Goal: Contribute content: Add original content to the website for others to see

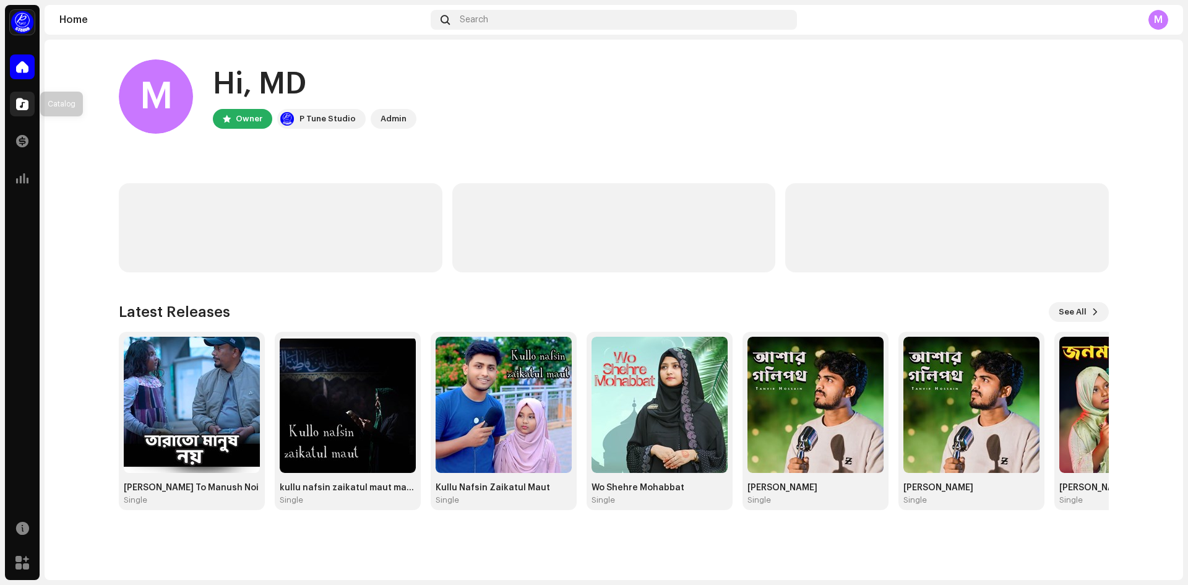
click at [21, 106] on span at bounding box center [22, 104] width 12 height 10
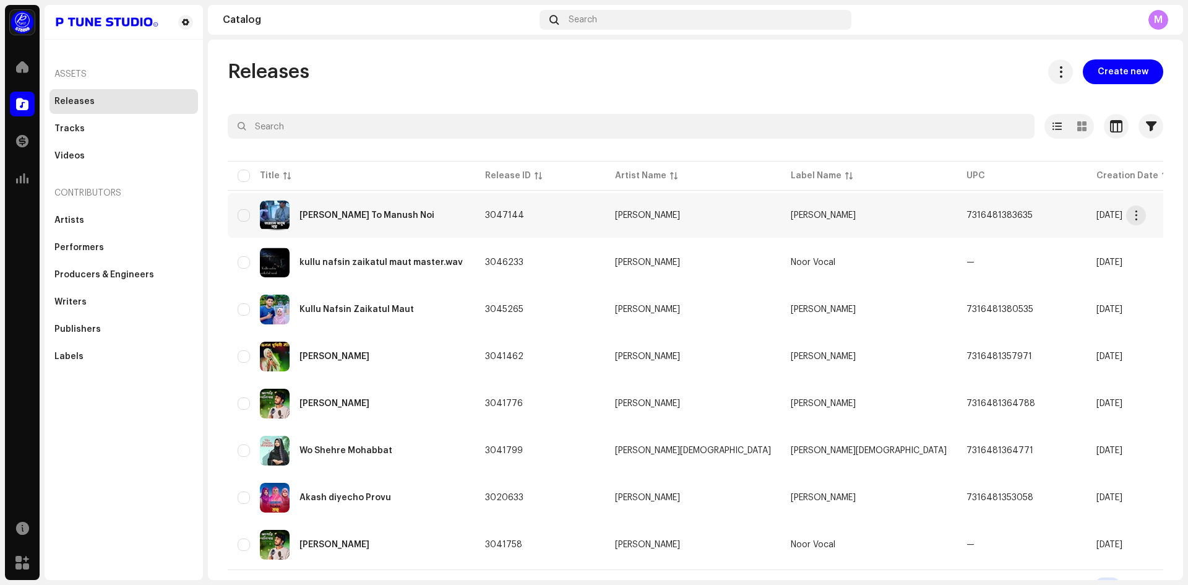
click at [356, 212] on div "[PERSON_NAME] To Manush Noi" at bounding box center [366, 215] width 135 height 9
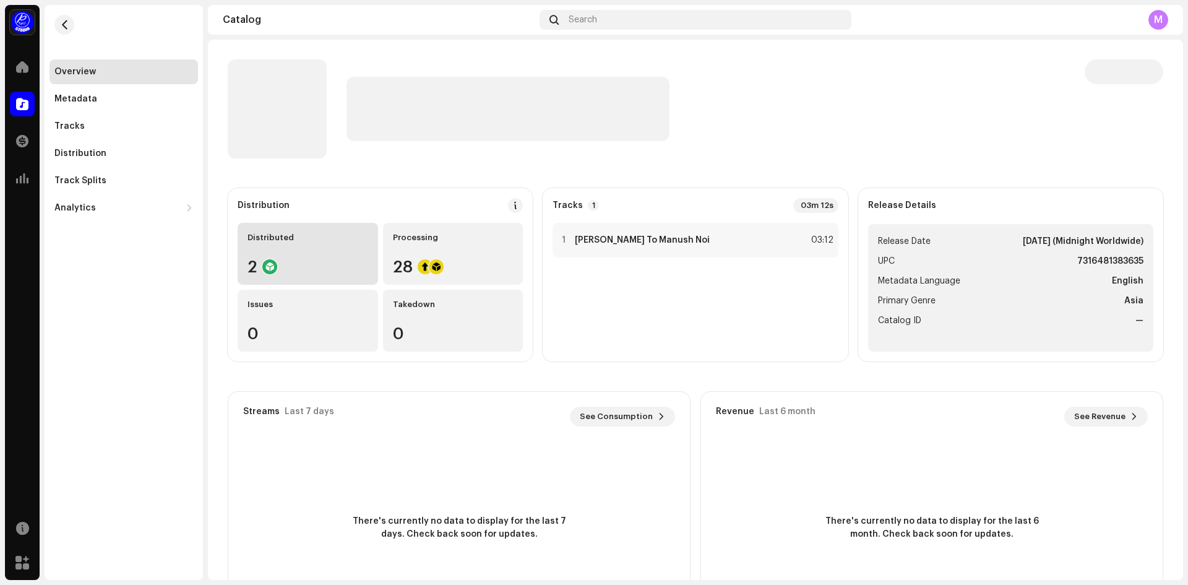
click at [301, 258] on div "Distributed 2" at bounding box center [308, 254] width 140 height 62
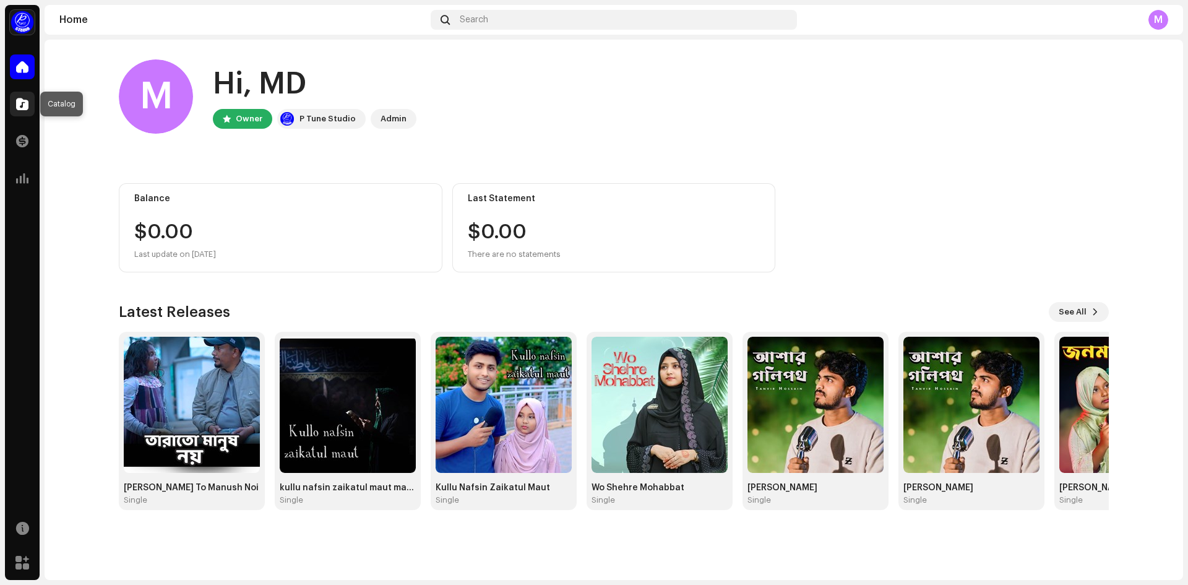
click at [25, 101] on span at bounding box center [22, 104] width 12 height 10
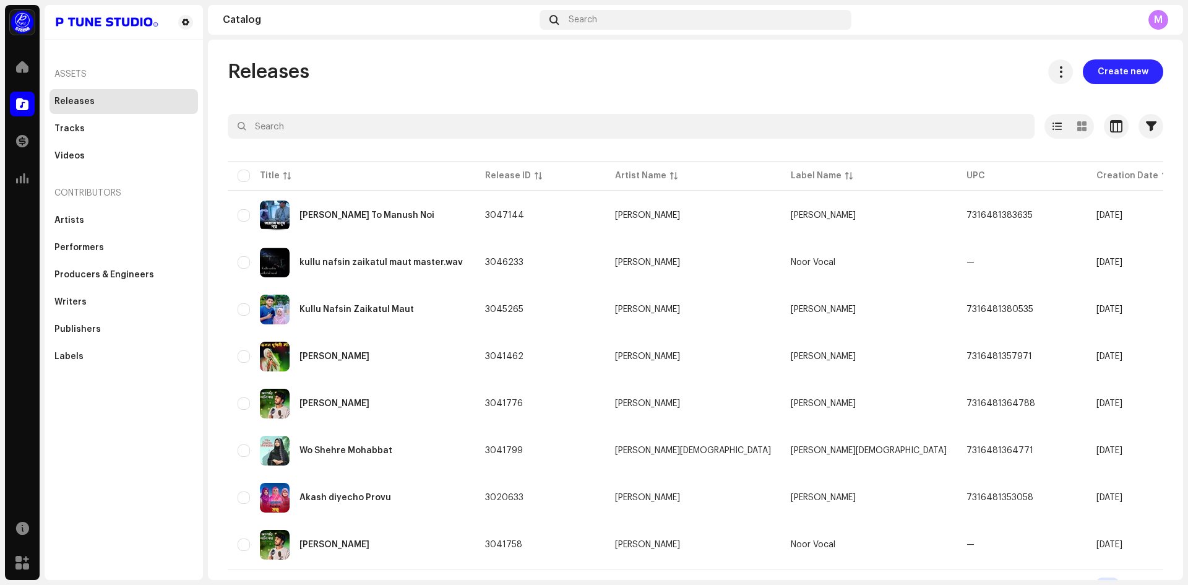
click at [1126, 75] on span "Create new" at bounding box center [1122, 71] width 51 height 25
